Goal: Task Accomplishment & Management: Use online tool/utility

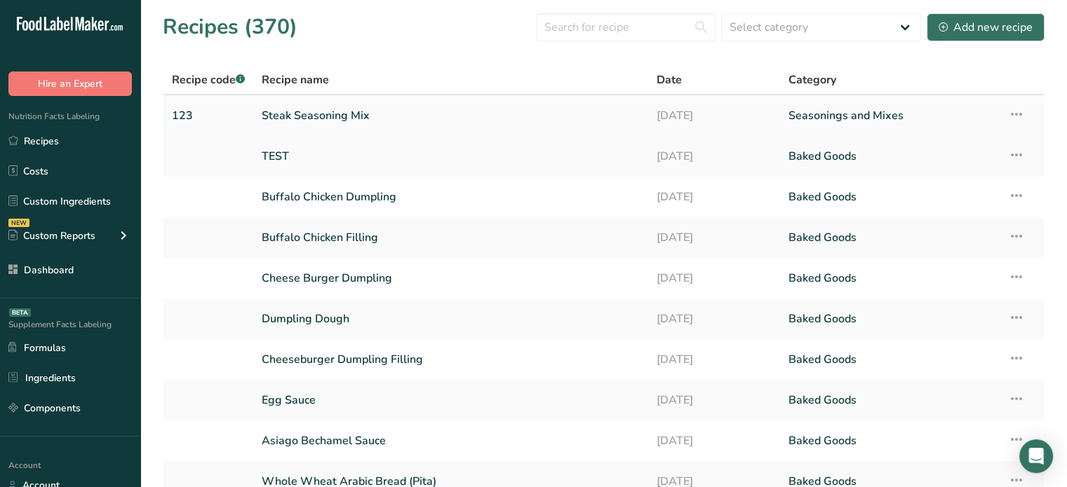
drag, startPoint x: 0, startPoint y: 0, endPoint x: 323, endPoint y: 118, distance: 343.5
click at [323, 118] on link "Steak Seasoning Mix" at bounding box center [451, 115] width 378 height 29
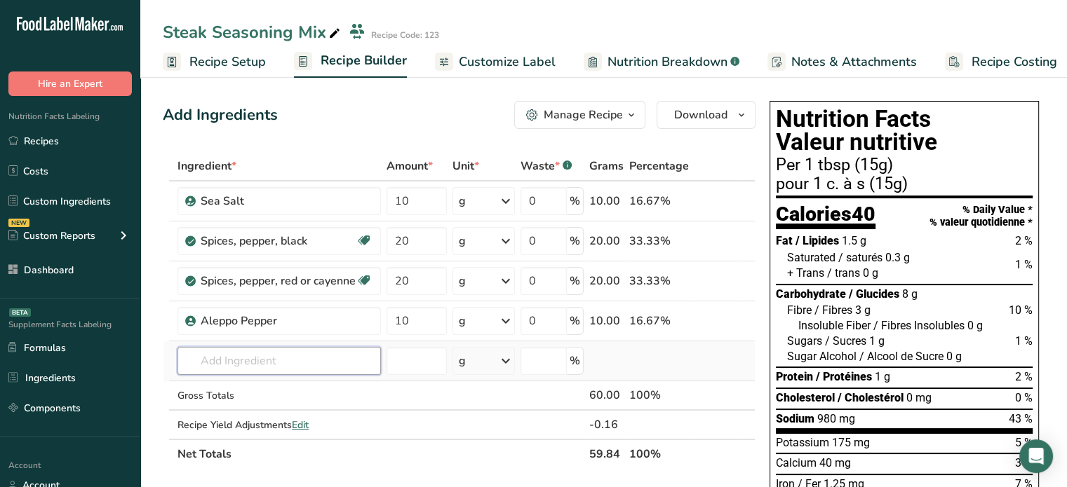
click at [278, 362] on input "text" at bounding box center [278, 361] width 203 height 28
click at [298, 466] on th "Net Totals" at bounding box center [381, 453] width 412 height 29
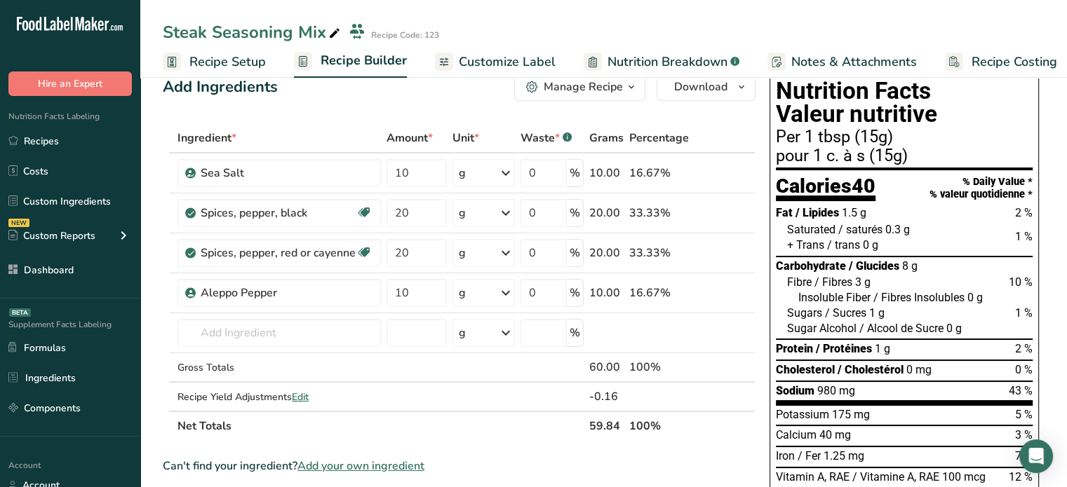
scroll to position [140, 0]
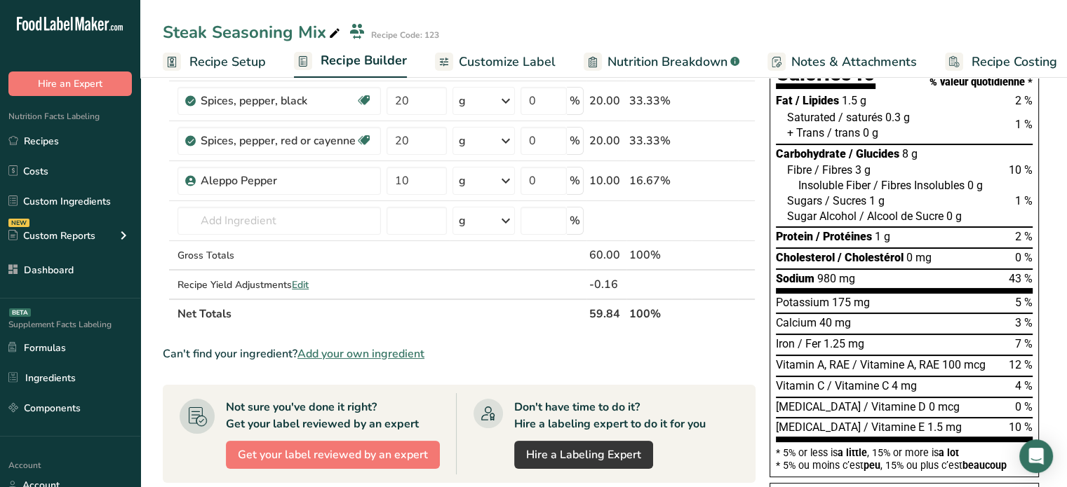
click at [410, 356] on span "Add your own ingredient" at bounding box center [360, 354] width 127 height 17
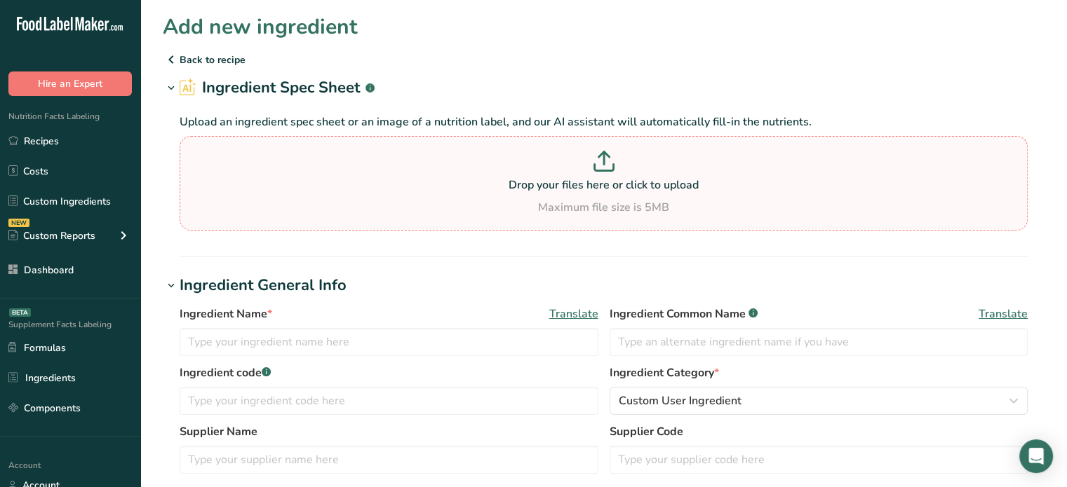
click at [429, 208] on div "Maximum file size is 5MB" at bounding box center [603, 207] width 841 height 17
click at [429, 208] on input "Drop your files here or click to upload Maximum file size is 5MB" at bounding box center [604, 183] width 848 height 95
type input "C:\fakepath\Nutrition-Facts-Label-Download-Label1.pdf"
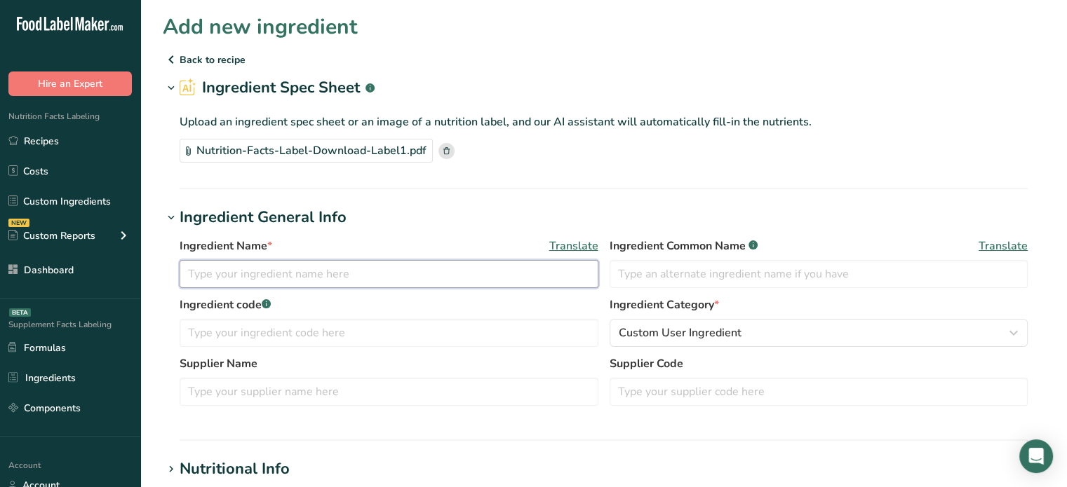
click at [326, 278] on input "text" at bounding box center [389, 274] width 419 height 28
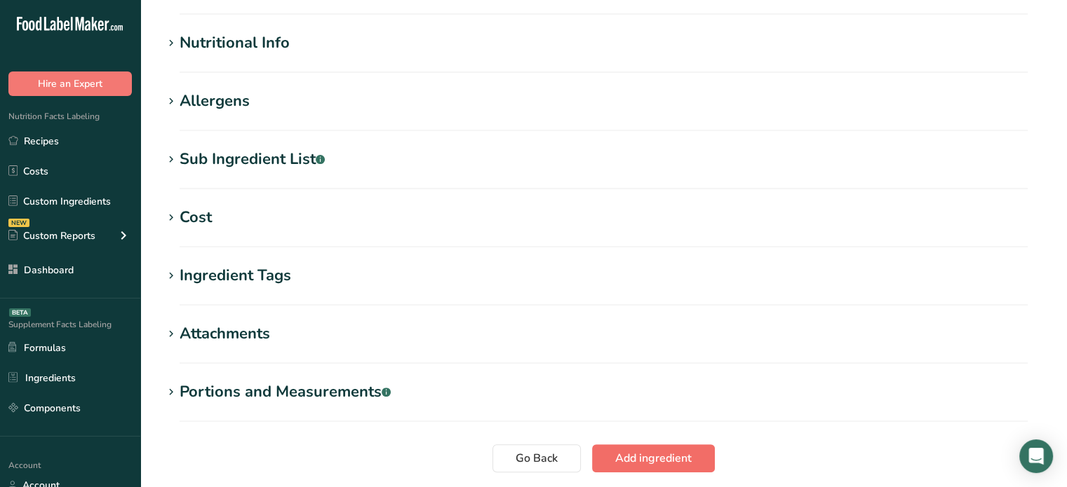
type input "ll"
click at [680, 468] on button "Add ingredient" at bounding box center [653, 459] width 123 height 28
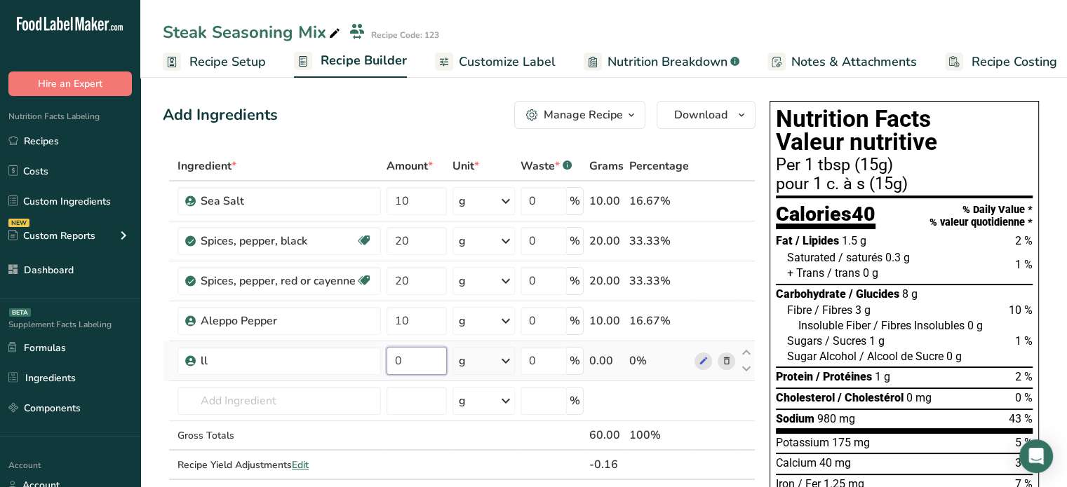
click at [408, 367] on input "0" at bounding box center [416, 361] width 60 height 28
type input "789"
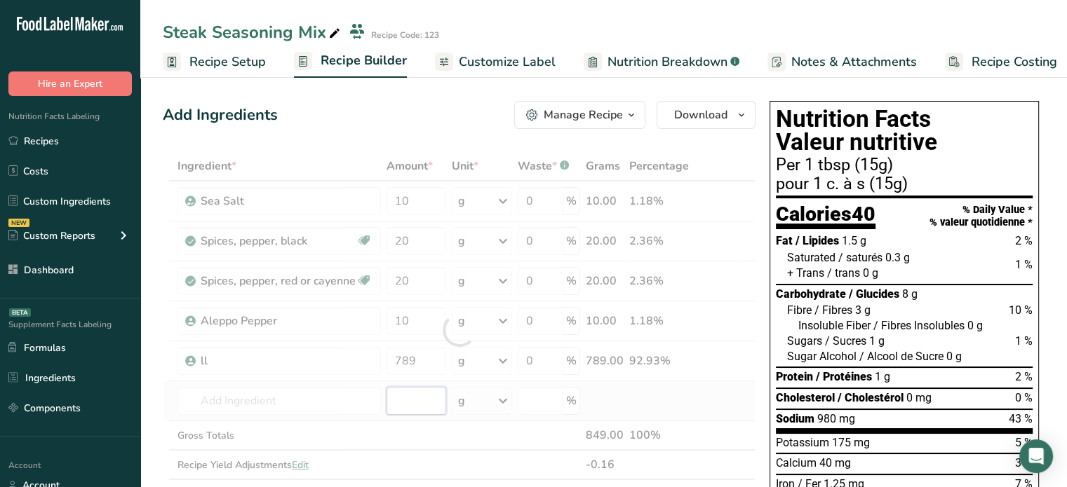
click at [417, 400] on div "Ingredient * Amount * Unit * Waste * .a-a{fill:#347362;}.b-a{fill:#fff;} Grams …" at bounding box center [459, 330] width 593 height 358
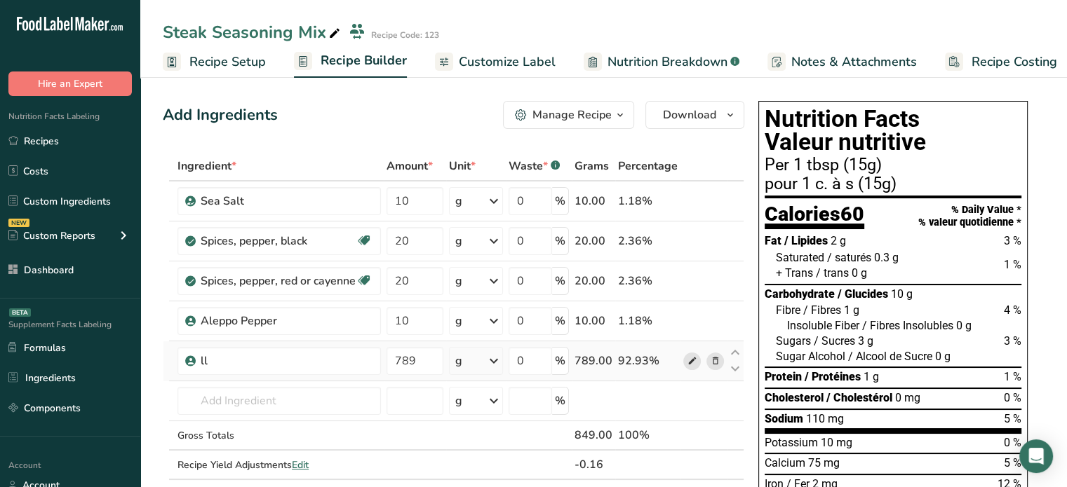
click at [685, 358] on span at bounding box center [691, 361] width 17 height 17
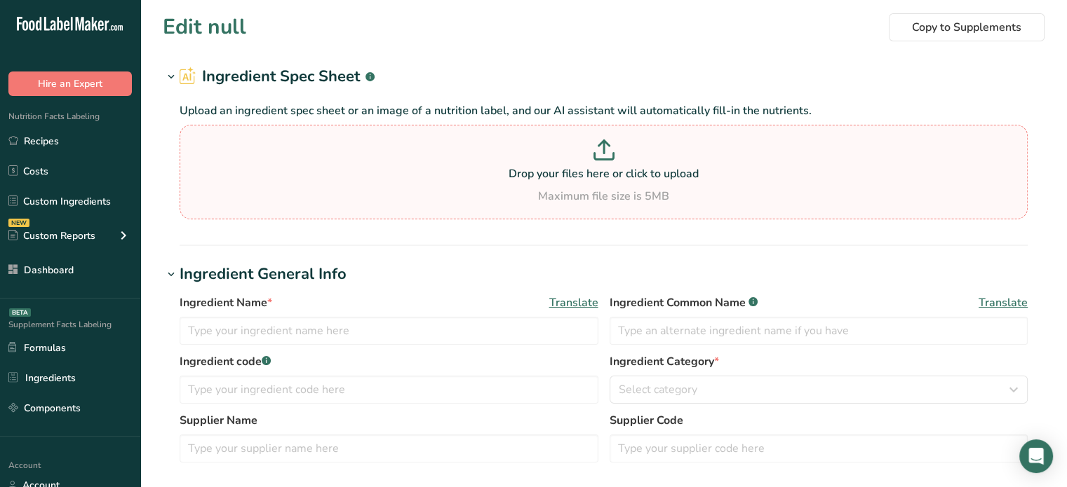
type input "ll"
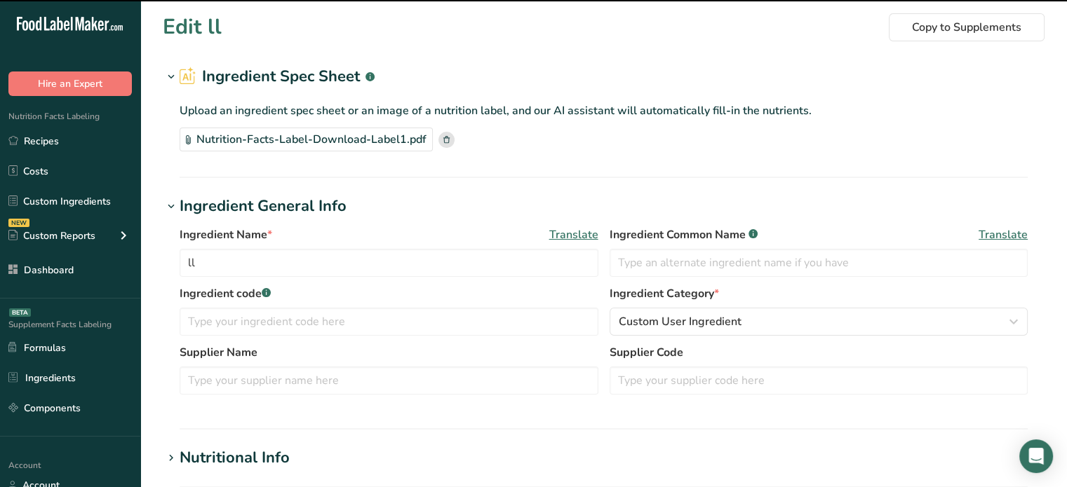
click at [446, 148] on div "Nutrition-Facts-Label-Download-Label1.pdf" at bounding box center [604, 140] width 848 height 24
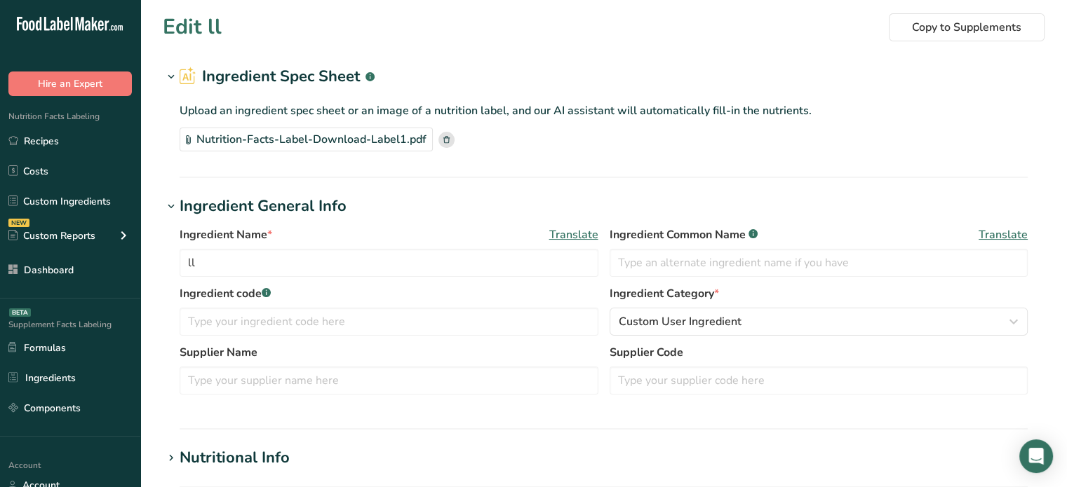
click at [443, 142] on rect at bounding box center [446, 140] width 16 height 16
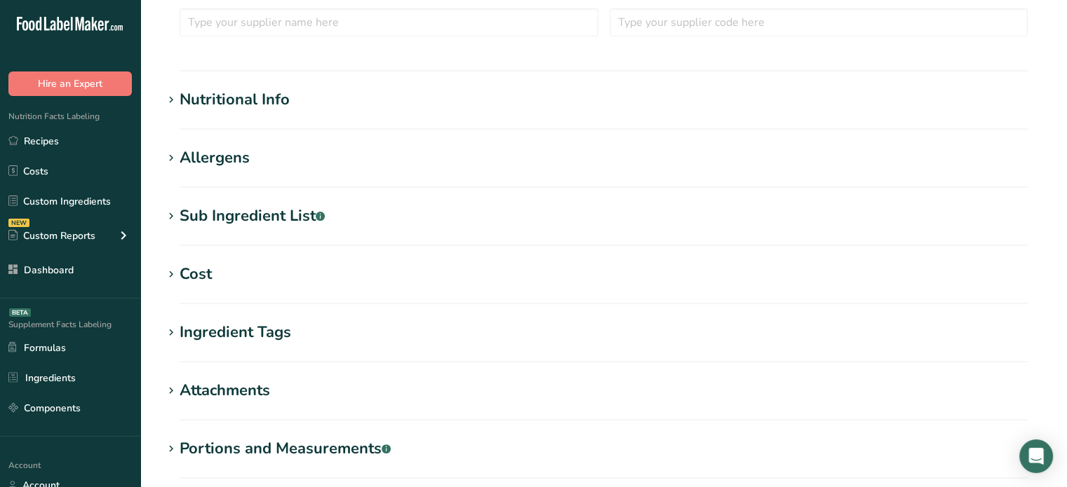
scroll to position [568, 0]
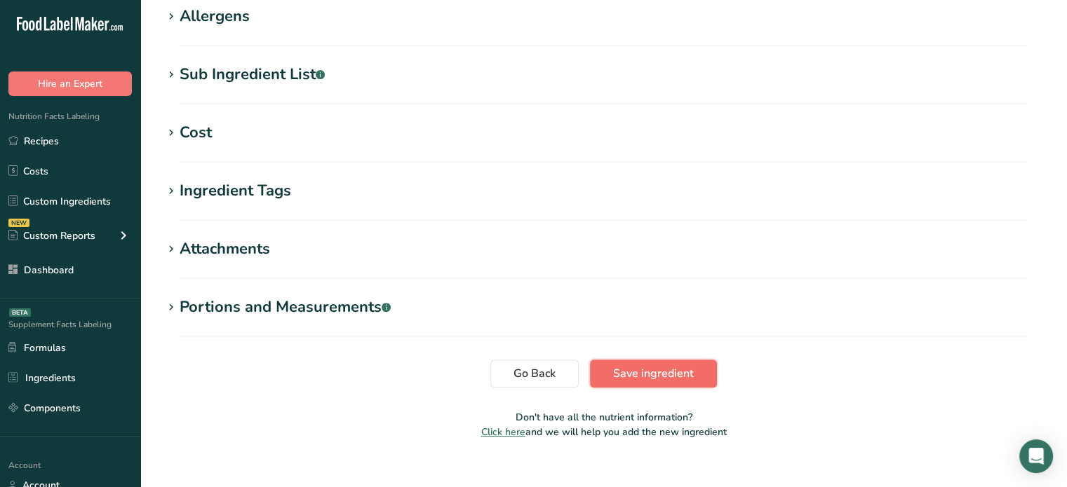
click at [676, 372] on span "Save ingredient" at bounding box center [653, 373] width 81 height 17
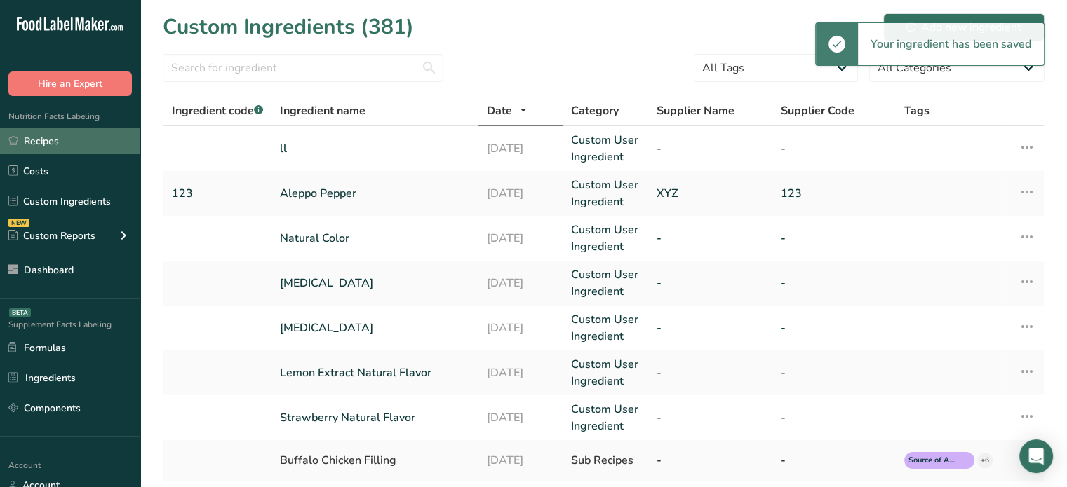
click at [123, 145] on link "Recipes" at bounding box center [70, 141] width 140 height 27
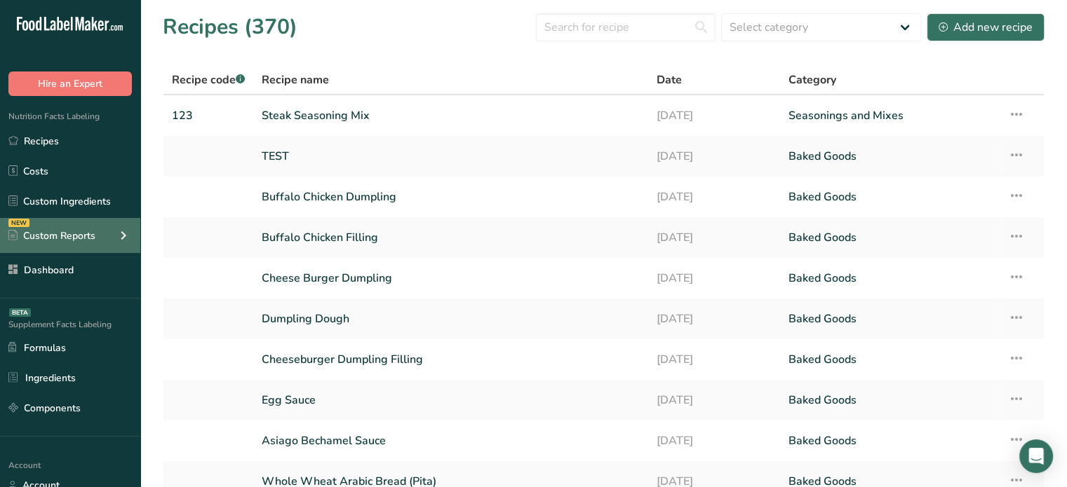
click at [104, 237] on div "NEW Custom Reports" at bounding box center [70, 235] width 140 height 35
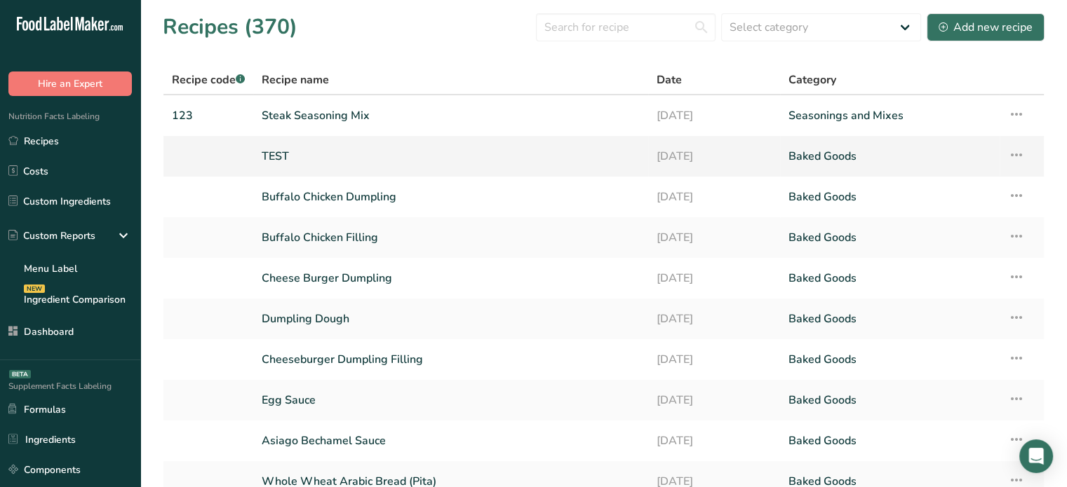
click at [365, 151] on link "TEST" at bounding box center [451, 156] width 378 height 29
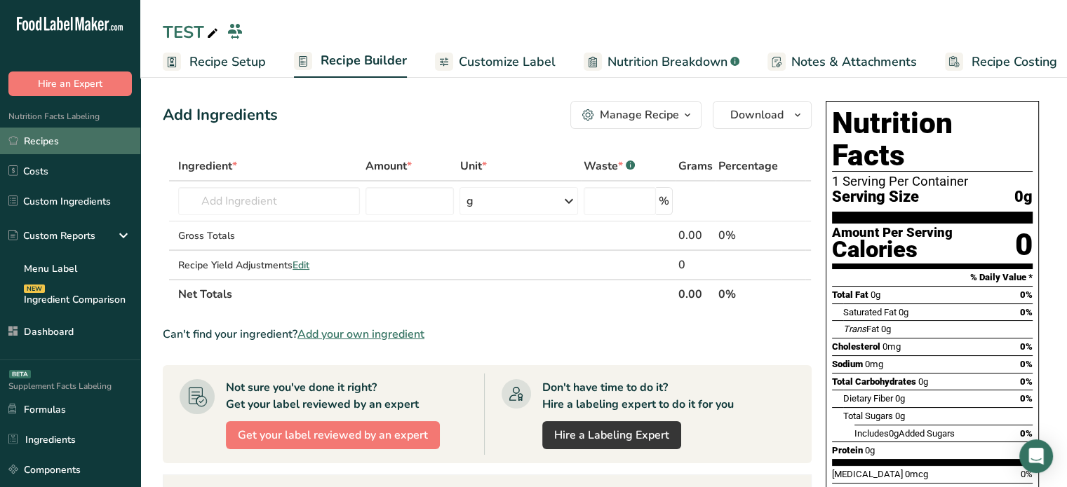
click at [78, 132] on link "Recipes" at bounding box center [70, 141] width 140 height 27
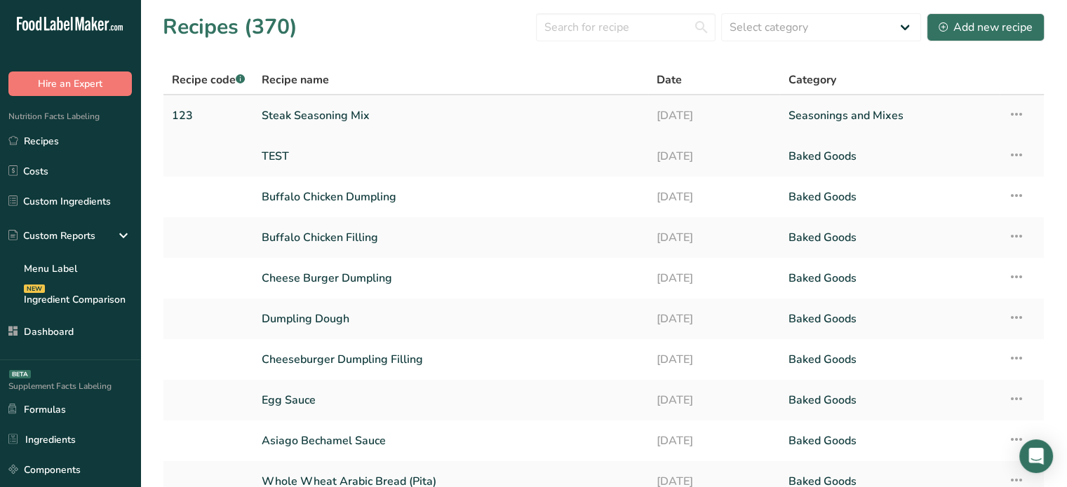
click at [306, 110] on link "Steak Seasoning Mix" at bounding box center [451, 115] width 378 height 29
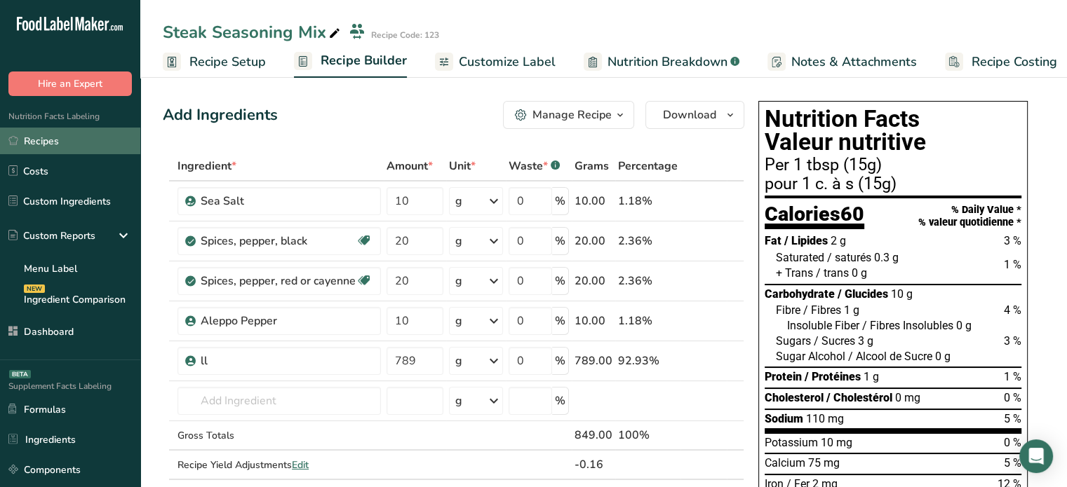
click at [112, 145] on link "Recipes" at bounding box center [70, 141] width 140 height 27
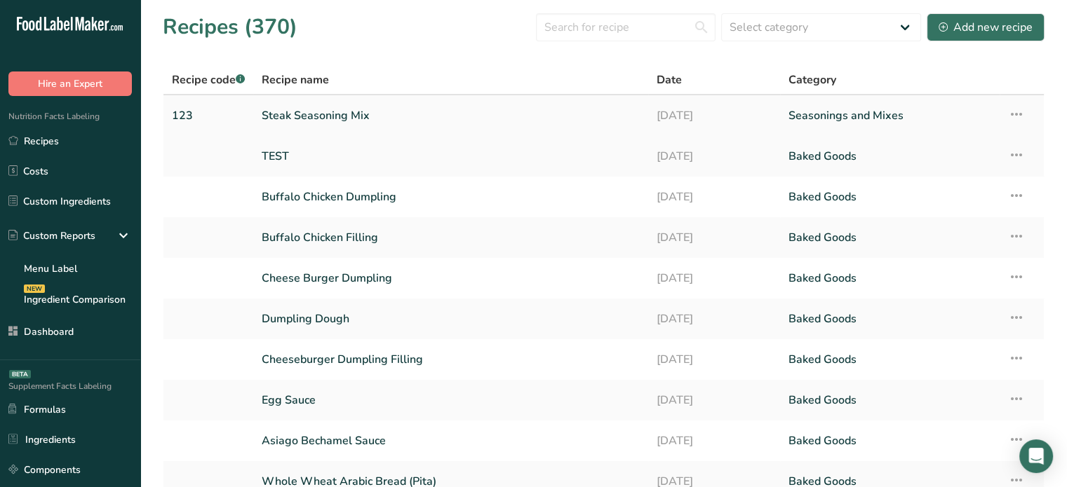
click at [1016, 111] on icon at bounding box center [1016, 114] width 17 height 25
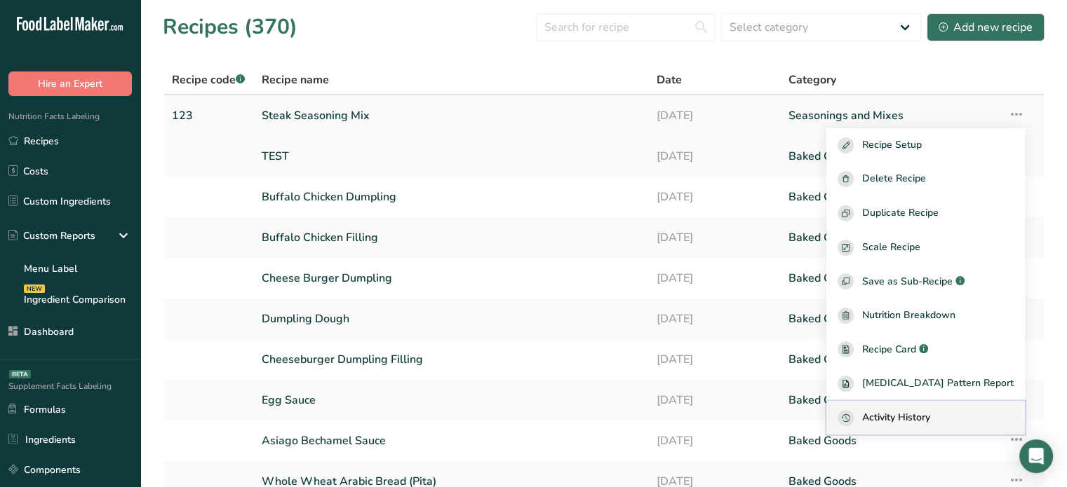
click at [901, 406] on button "Activity History" at bounding box center [925, 418] width 198 height 34
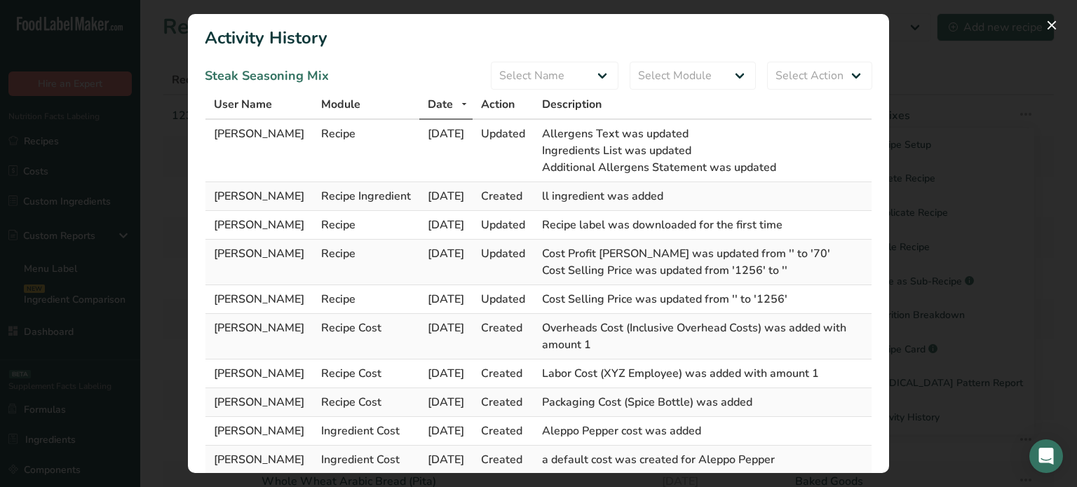
click at [611, 128] on span "Allergens Text was updated" at bounding box center [615, 133] width 147 height 15
click at [609, 137] on span "Allergens Text was updated" at bounding box center [615, 133] width 147 height 15
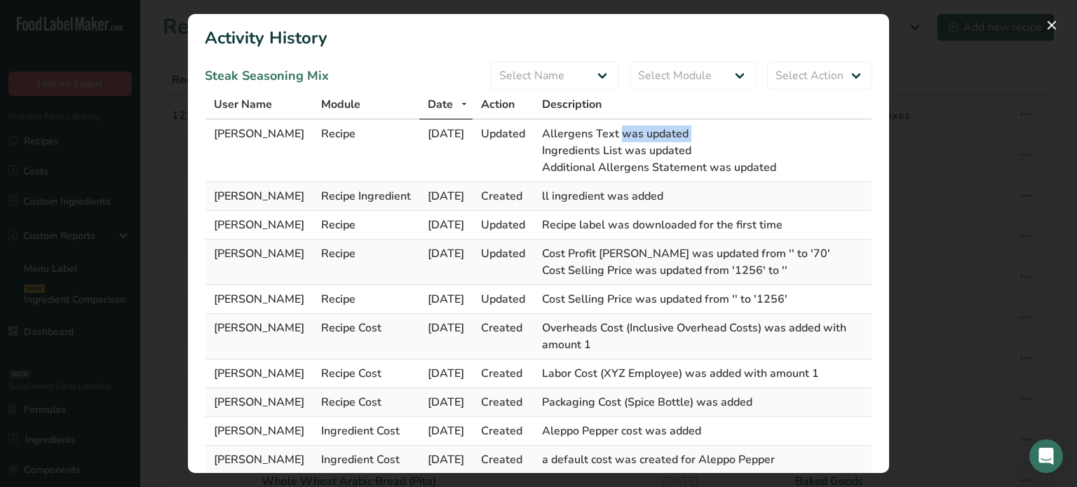
click at [609, 137] on span "Allergens Text was updated" at bounding box center [615, 133] width 147 height 15
click at [606, 148] on span "Ingredients List was updated" at bounding box center [616, 150] width 149 height 15
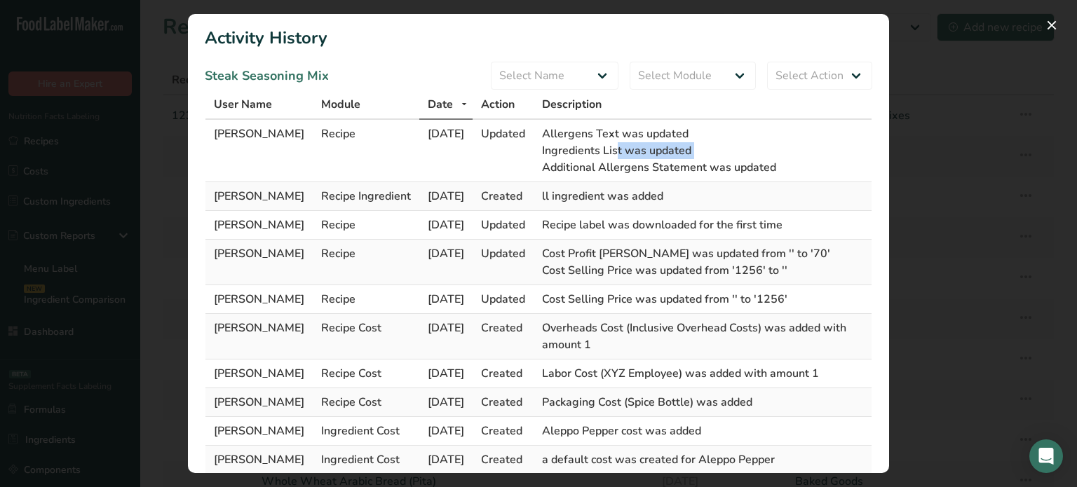
click at [606, 148] on span "Ingredients List was updated" at bounding box center [616, 150] width 149 height 15
click at [586, 193] on span "ll ingredient was added" at bounding box center [602, 196] width 121 height 15
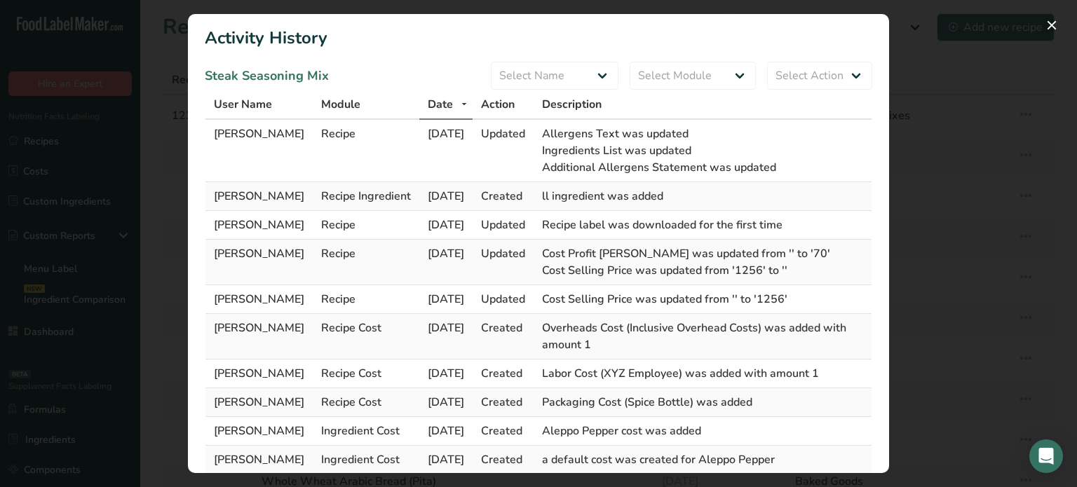
click at [591, 227] on span "Recipe label was downloaded for the first time" at bounding box center [662, 224] width 241 height 15
drag, startPoint x: 560, startPoint y: 198, endPoint x: 701, endPoint y: 189, distance: 140.5
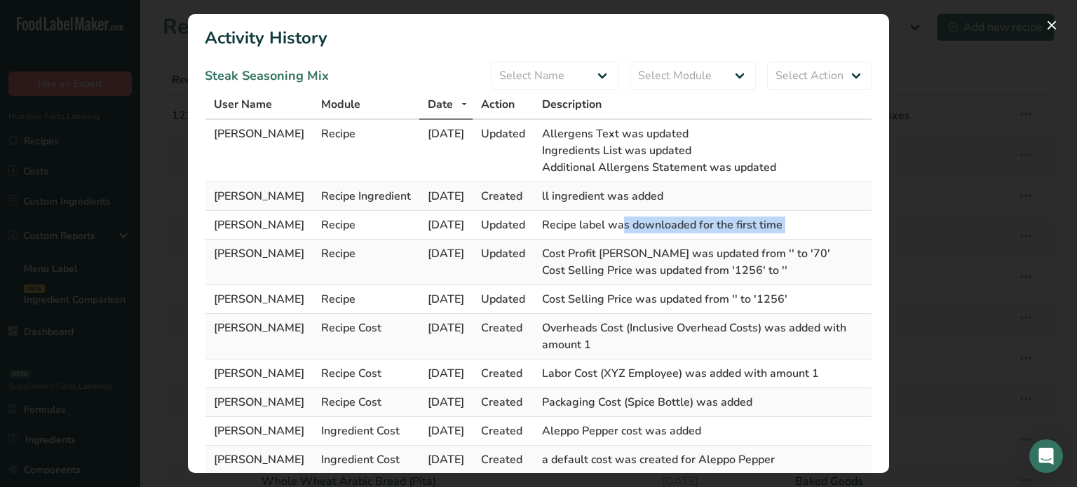
click at [701, 189] on td "ll ingredient was added" at bounding box center [703, 196] width 338 height 29
drag, startPoint x: 628, startPoint y: 155, endPoint x: 704, endPoint y: 149, distance: 76.7
click at [692, 149] on span "Ingredients List was updated" at bounding box center [616, 150] width 149 height 15
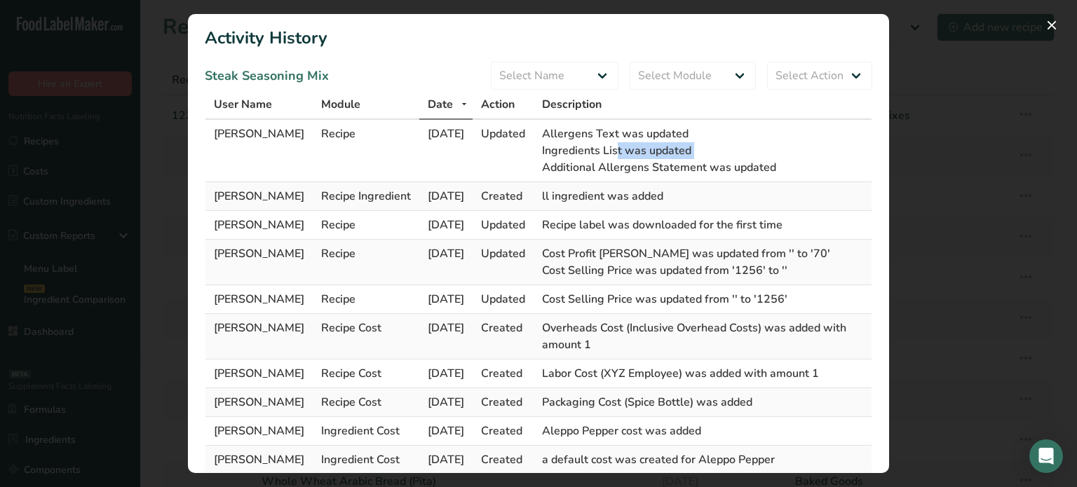
click at [692, 149] on span "Ingredients List was updated" at bounding box center [616, 150] width 149 height 15
click at [692, 150] on span "Ingredients List was updated" at bounding box center [616, 150] width 149 height 15
click at [692, 147] on span "Ingredients List was updated" at bounding box center [616, 150] width 149 height 15
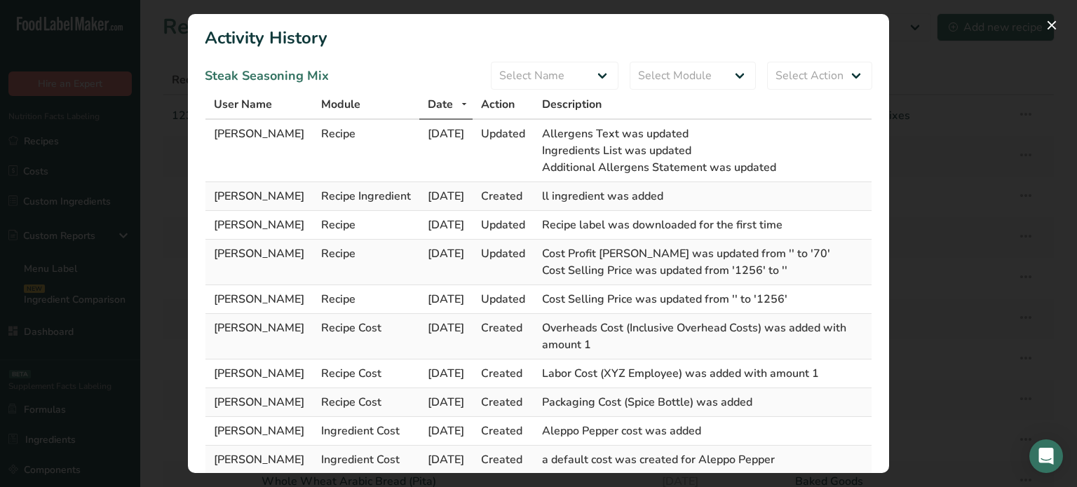
click at [692, 147] on span "Ingredients List was updated" at bounding box center [616, 150] width 149 height 15
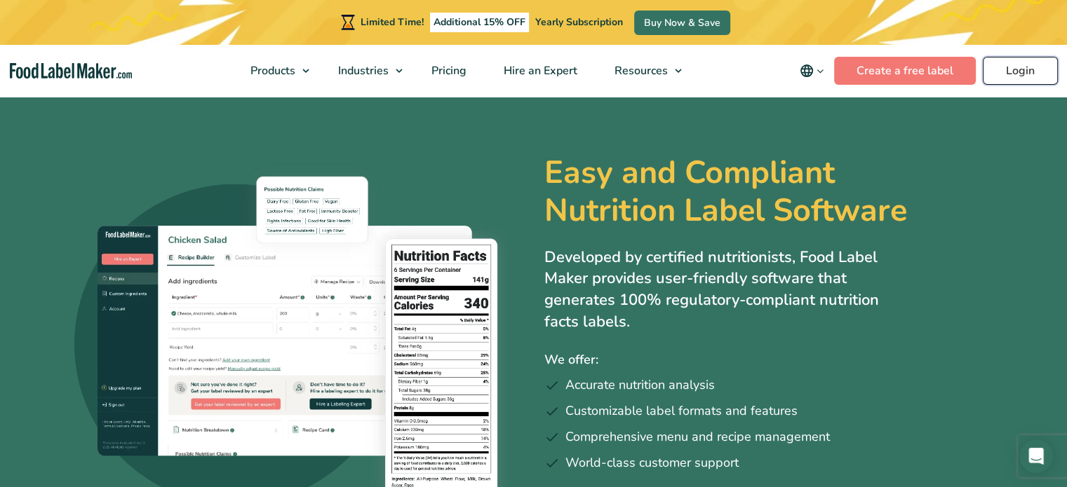
click at [1006, 60] on link "Login" at bounding box center [1020, 71] width 75 height 28
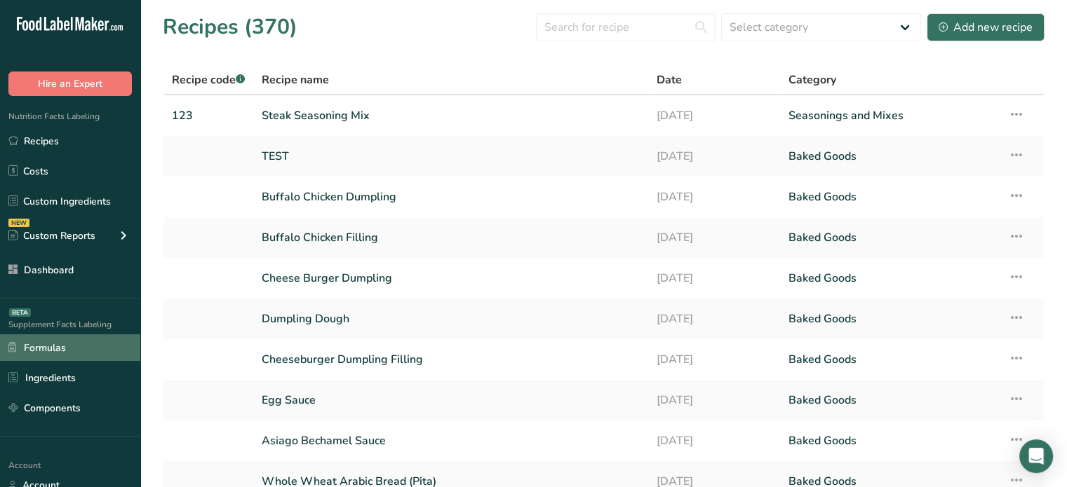
click at [55, 336] on link "Formulas" at bounding box center [70, 348] width 140 height 27
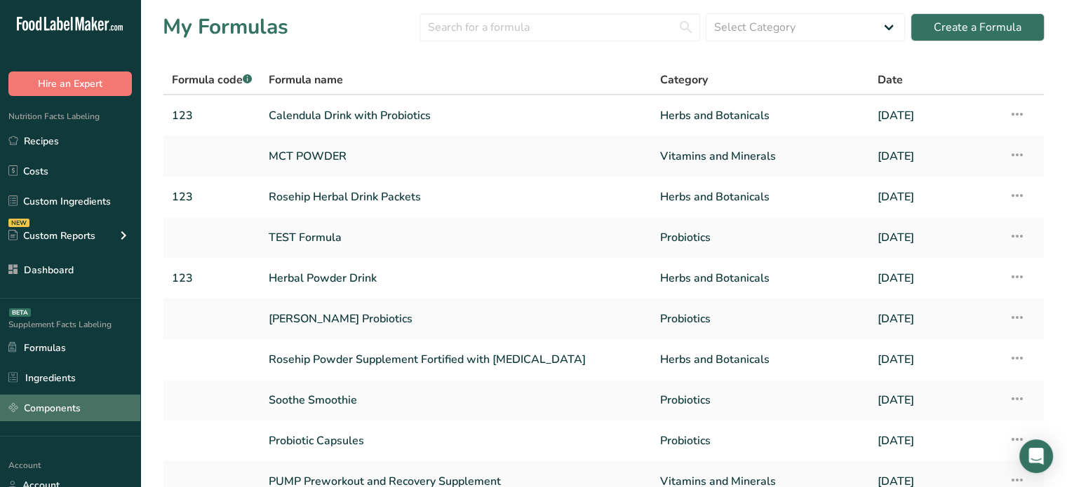
click at [70, 398] on link "Components" at bounding box center [70, 408] width 140 height 27
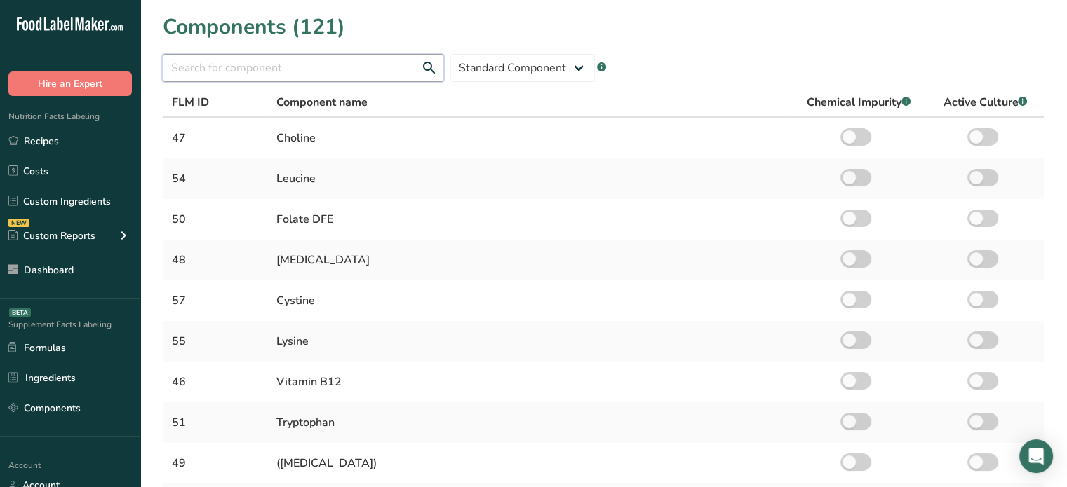
click at [363, 72] on input "text" at bounding box center [303, 68] width 281 height 28
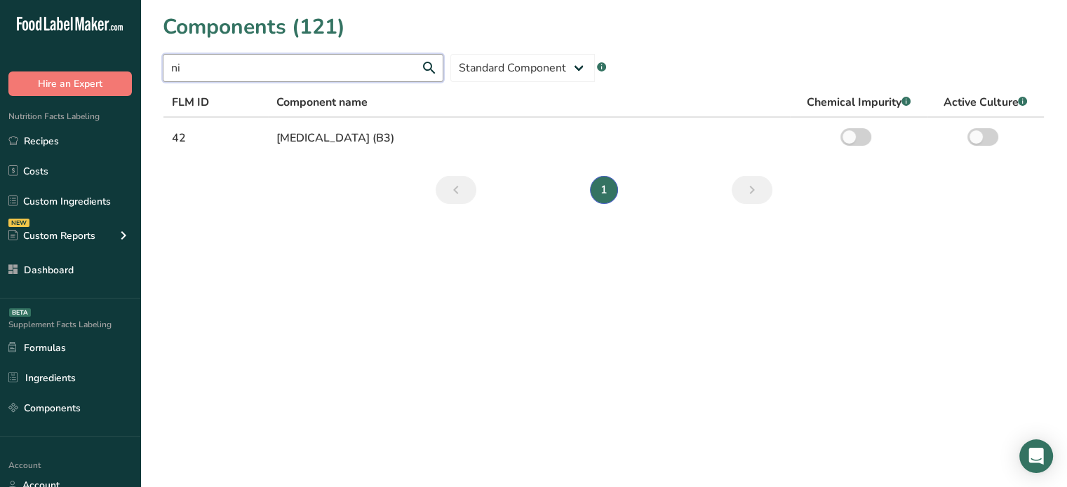
type input "n"
type input "Z"
type input "VITAMIN E"
